Goal: Find contact information: Find contact information

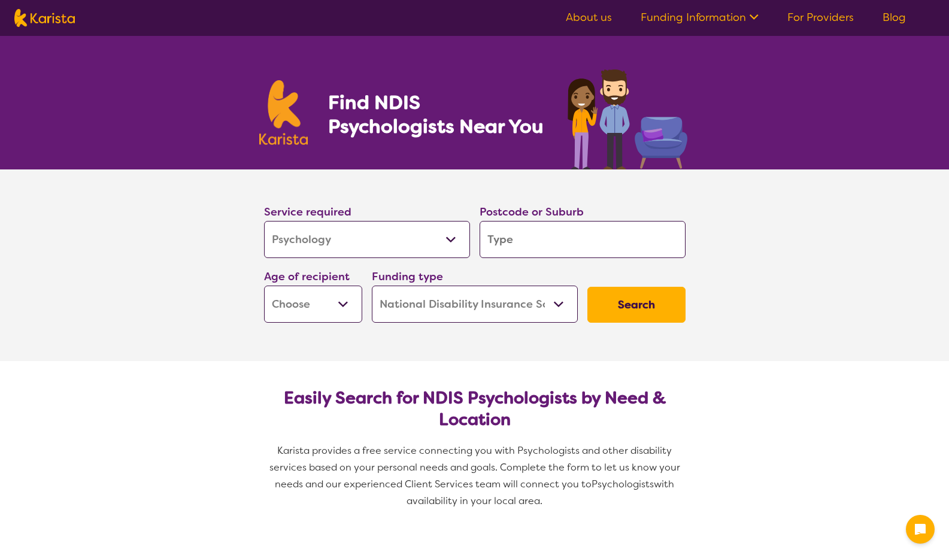
select select "Psychology"
select select "NDIS"
select select "Psychology"
select select "NDIS"
type input "4218"
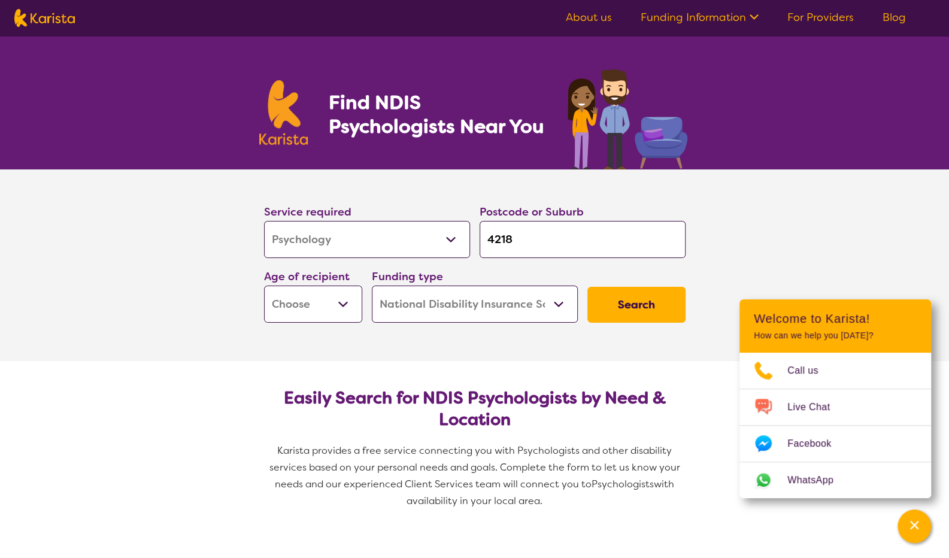
type input "4218"
click at [334, 315] on select "Early Childhood - 0 to 9 Child - 10 to 11 Adolescent - 12 to 17 Adult - 18 to 6…" at bounding box center [313, 303] width 98 height 37
select select "AD"
click at [264, 285] on select "Early Childhood - 0 to 9 Child - 10 to 11 Adolescent - 12 to 17 Adult - 18 to 6…" at bounding box center [313, 303] width 98 height 37
select select "AD"
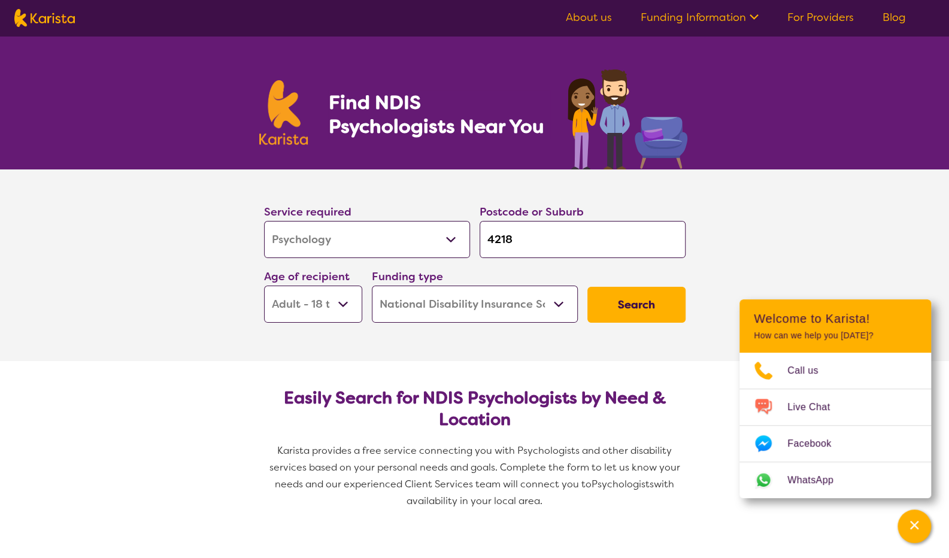
click at [631, 308] on button "Search" at bounding box center [636, 305] width 98 height 36
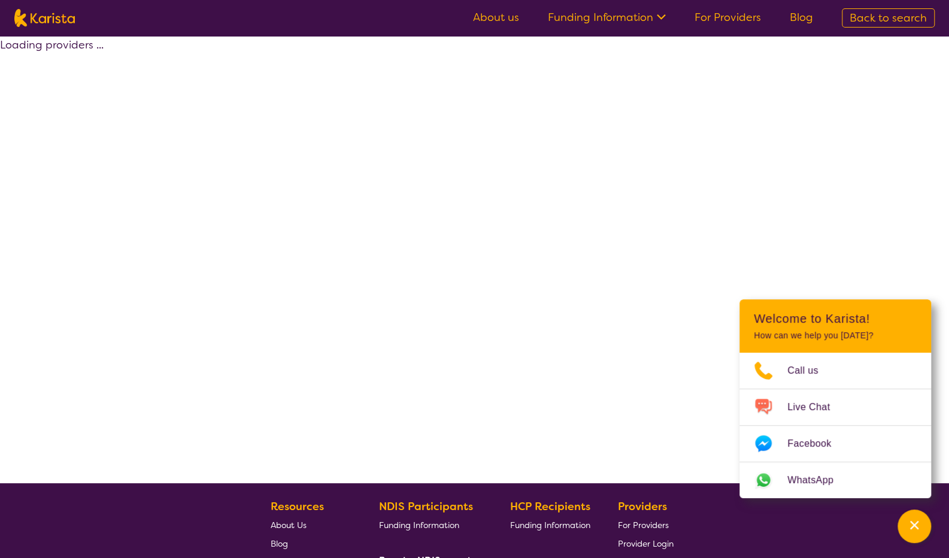
select select "by_score"
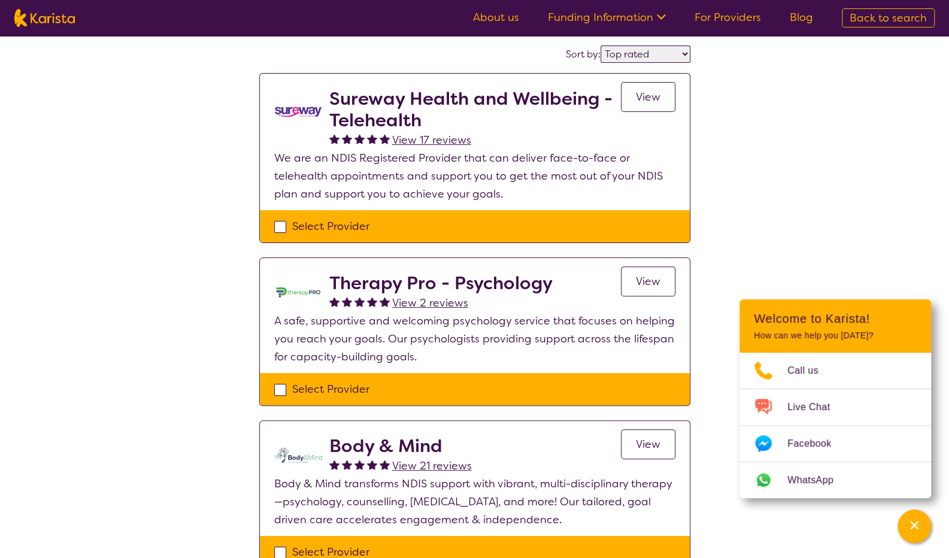
scroll to position [182, 0]
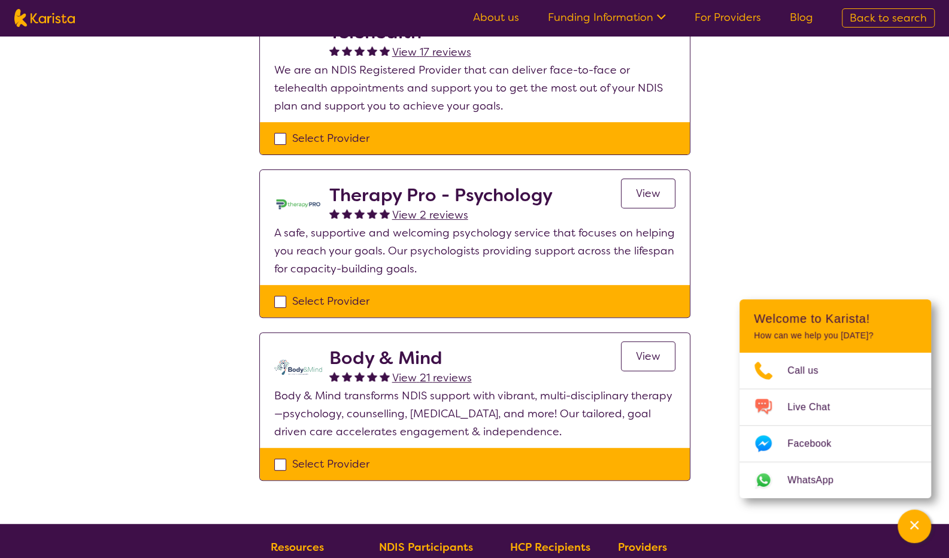
click at [385, 192] on h2 "Therapy Pro - Psychology" at bounding box center [440, 195] width 223 height 22
click at [649, 186] on span "View" at bounding box center [648, 193] width 25 height 14
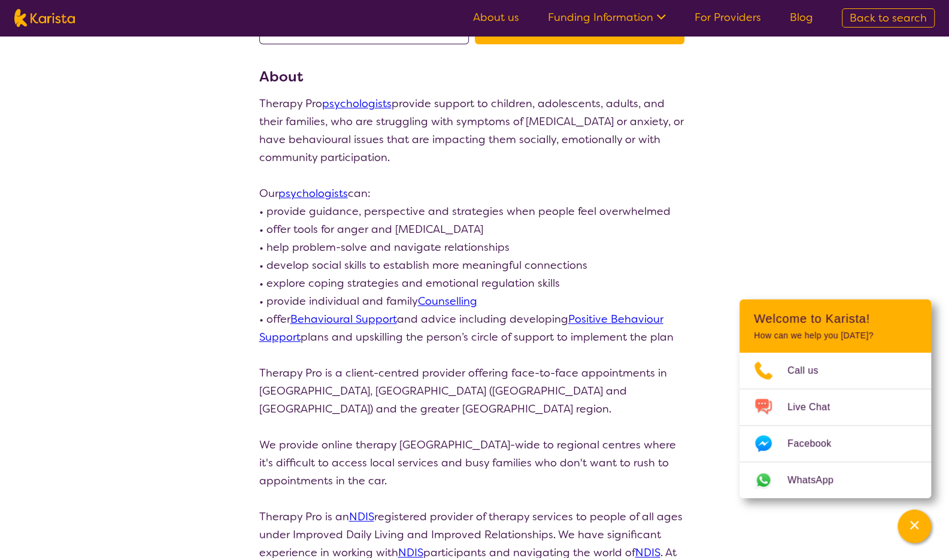
scroll to position [142, 0]
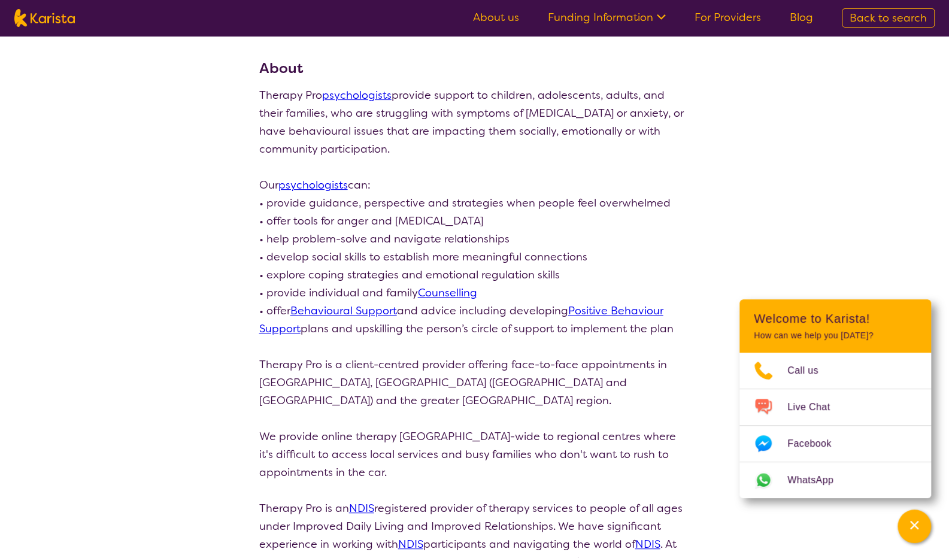
click at [358, 89] on link "psychologists" at bounding box center [356, 95] width 69 height 14
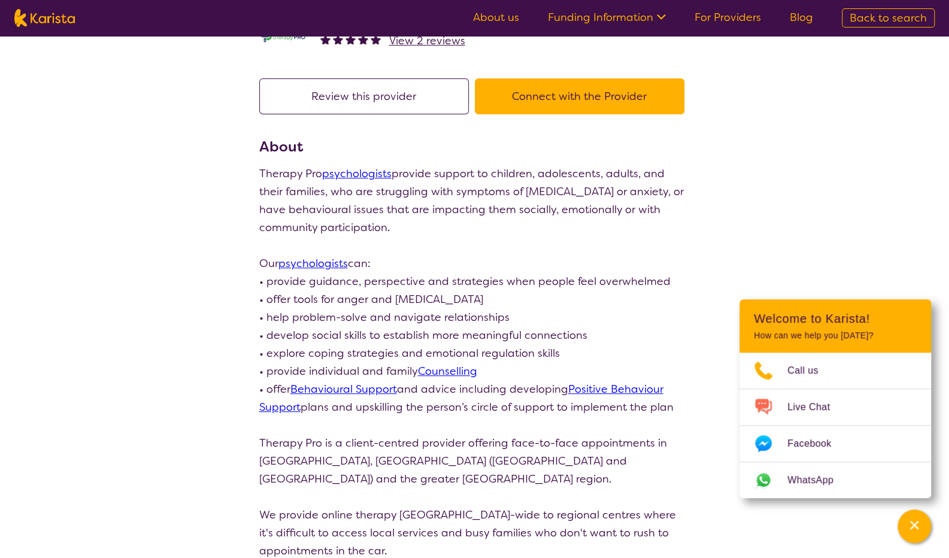
scroll to position [0, 0]
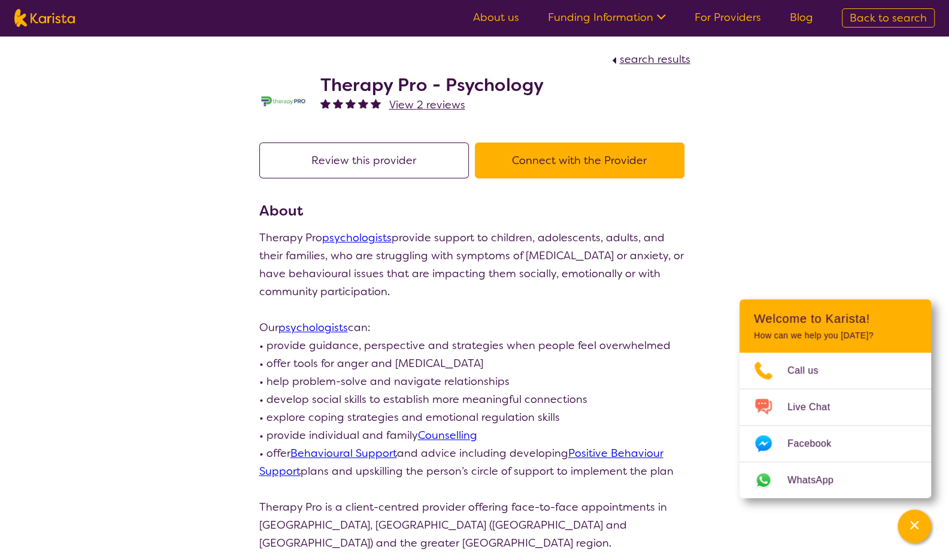
click at [576, 142] on button "Connect with the Provider" at bounding box center [579, 160] width 209 height 36
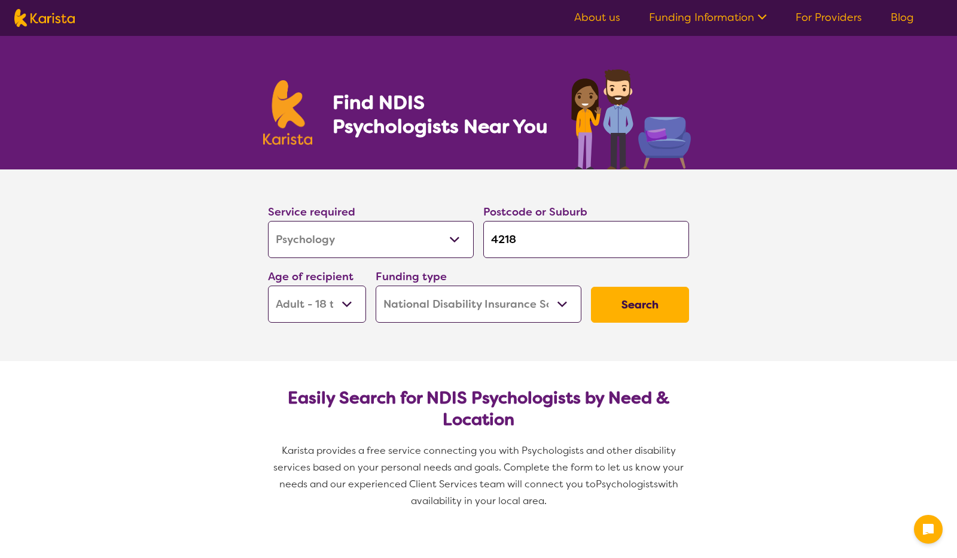
select select "Psychology"
select select "AD"
select select "NDIS"
select select "Psychology"
select select "AD"
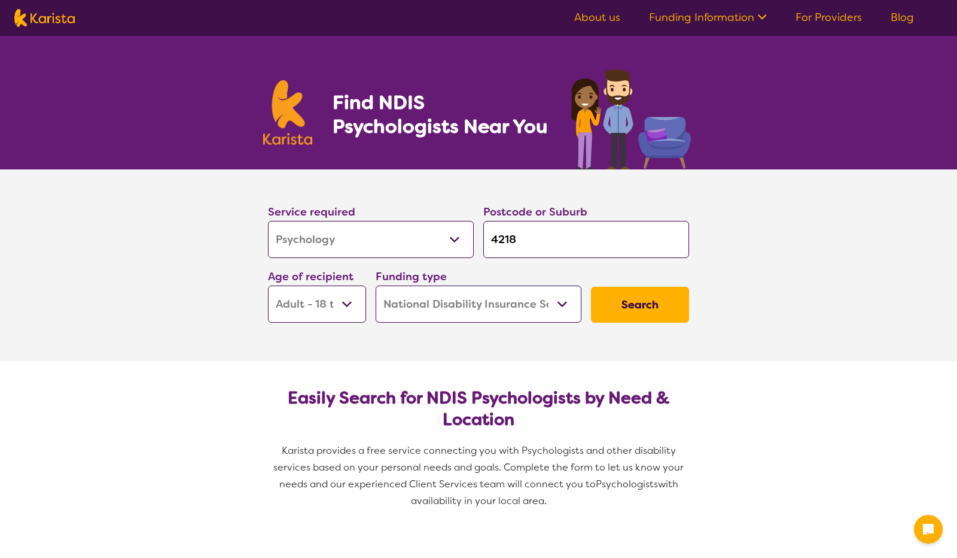
select select "NDIS"
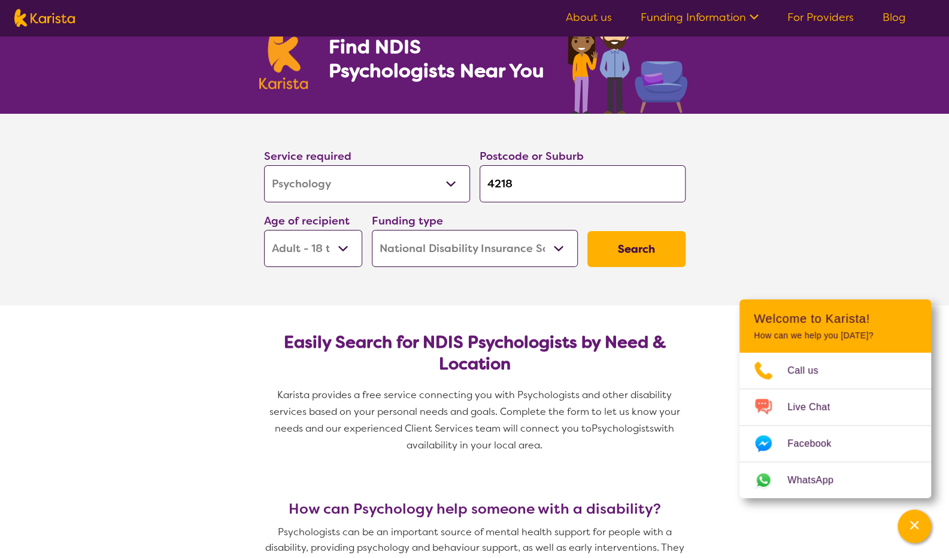
scroll to position [38, 0]
